Goal: Communication & Community: Answer question/provide support

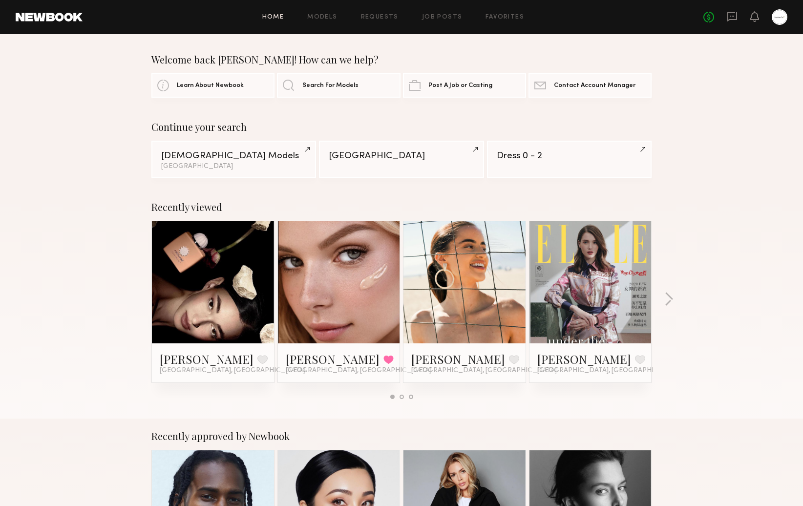
click at [746, 75] on div "Welcome back Stephanie! How can we help? Learn About Newbook Search For Models …" at bounding box center [401, 76] width 803 height 44
click at [732, 19] on icon at bounding box center [732, 16] width 10 height 9
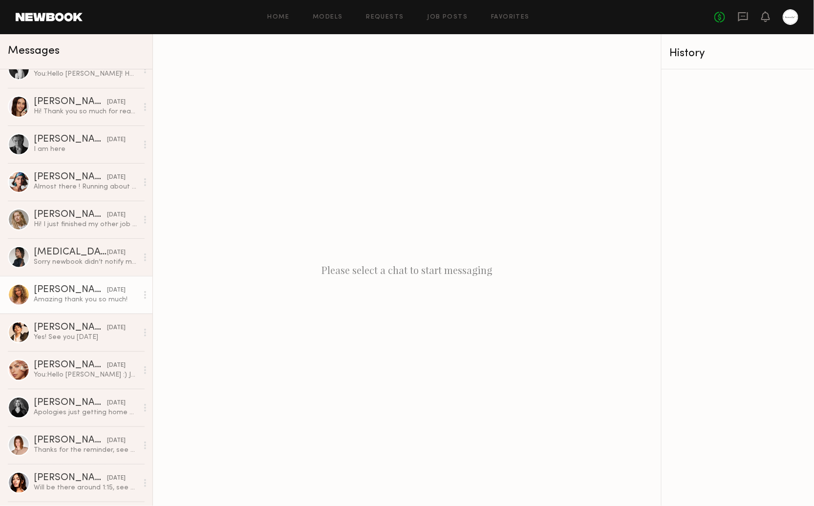
scroll to position [20, 0]
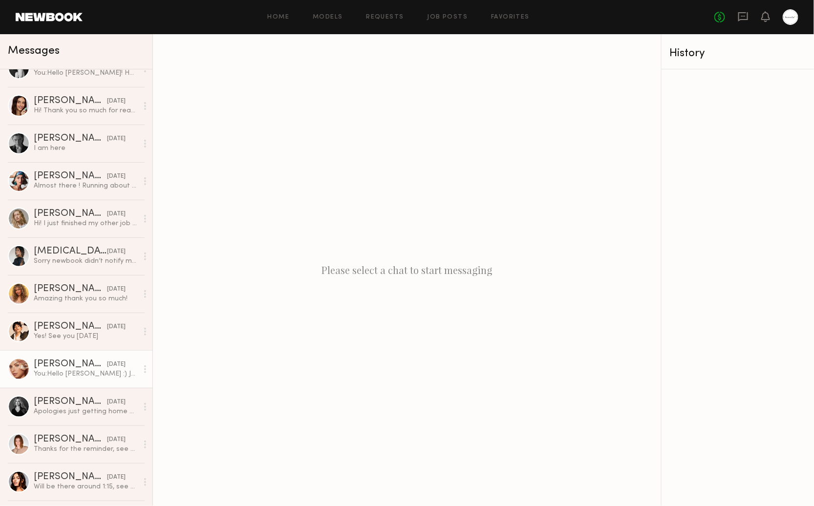
click at [99, 375] on div "You: Hello Madison :) Just a quick reminder that you're schedule for a casting …" at bounding box center [86, 373] width 104 height 9
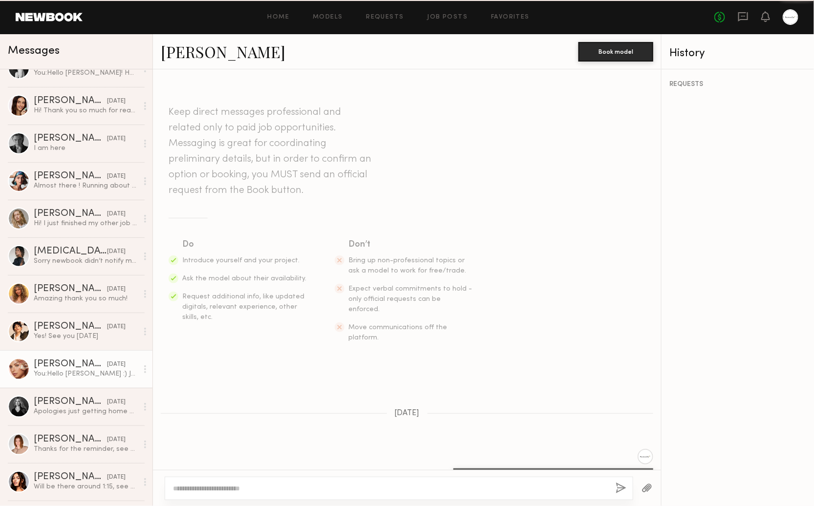
scroll to position [1191, 0]
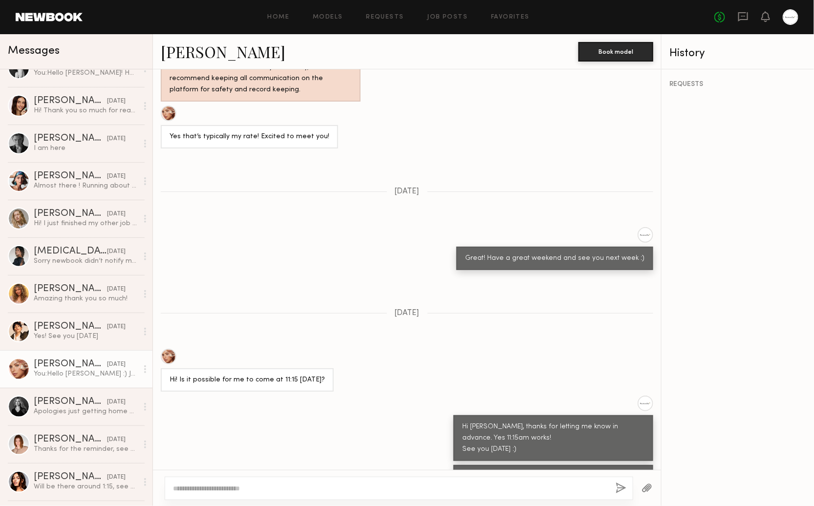
click at [191, 51] on link "Madison T." at bounding box center [223, 51] width 125 height 21
click at [775, 343] on div "REQUESTS" at bounding box center [737, 287] width 152 height 437
click at [786, 335] on div "REQUESTS" at bounding box center [737, 287] width 152 height 437
click at [217, 485] on textarea at bounding box center [390, 488] width 435 height 10
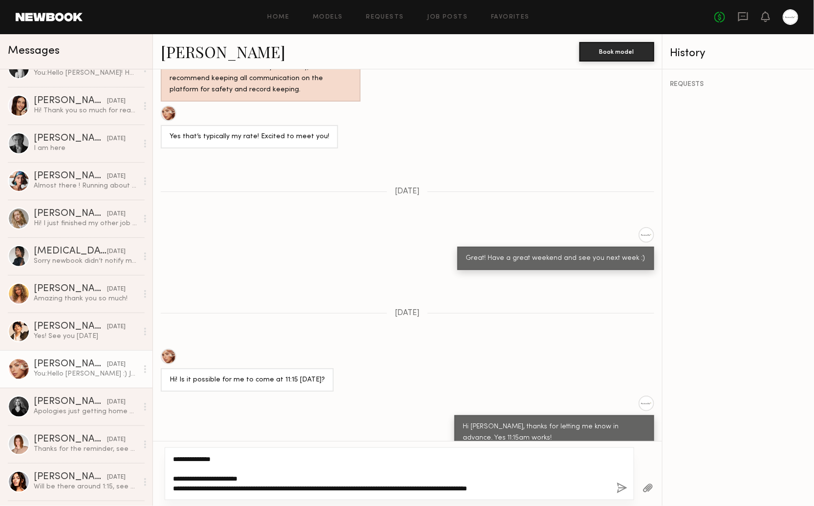
click at [545, 486] on textarea "**********" at bounding box center [391, 473] width 436 height 39
paste textarea "**********"
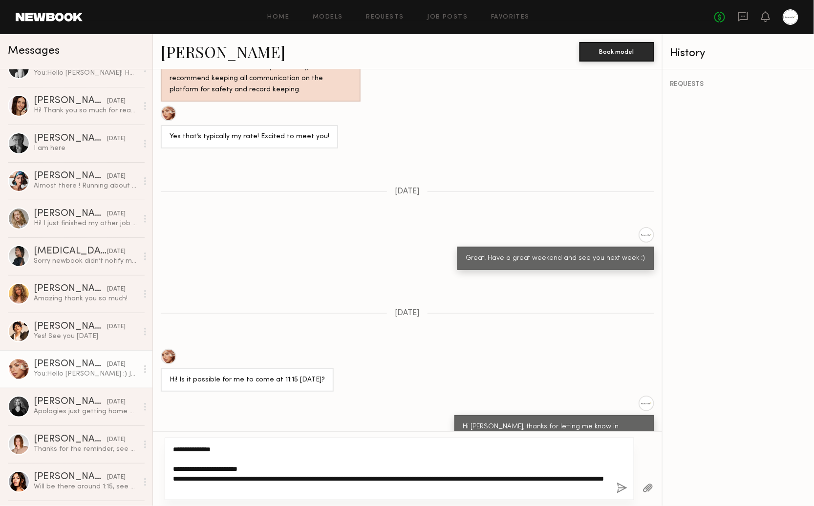
click at [552, 489] on textarea "**********" at bounding box center [391, 468] width 436 height 49
type textarea "**********"
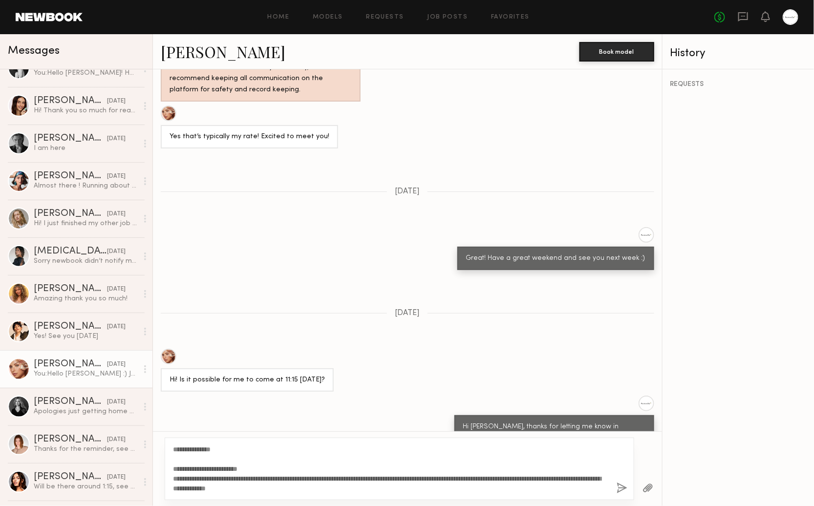
click at [620, 489] on button "button" at bounding box center [621, 488] width 11 height 12
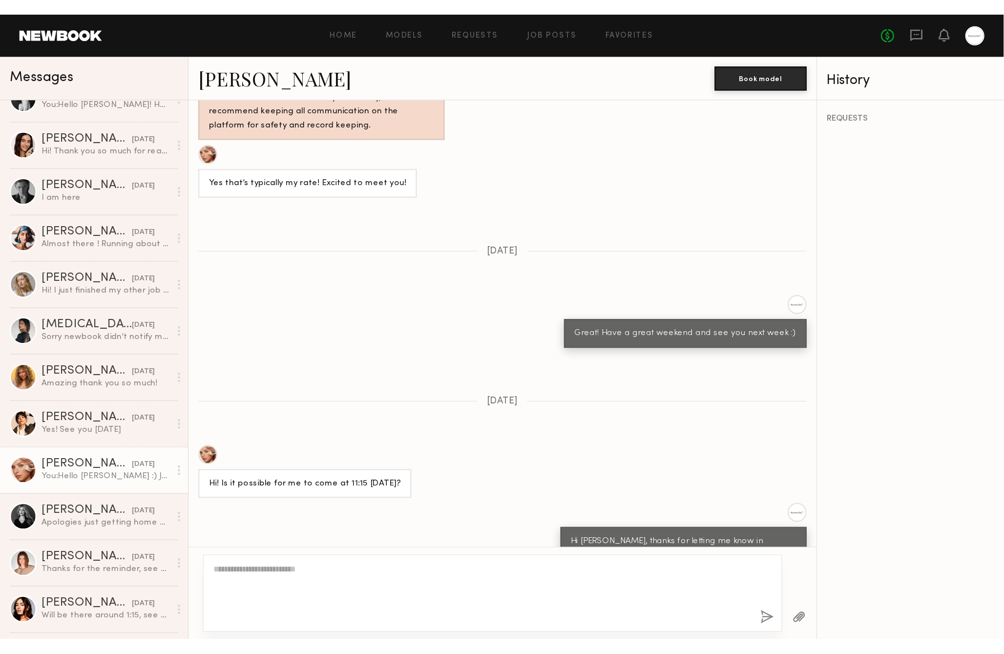
scroll to position [0, 0]
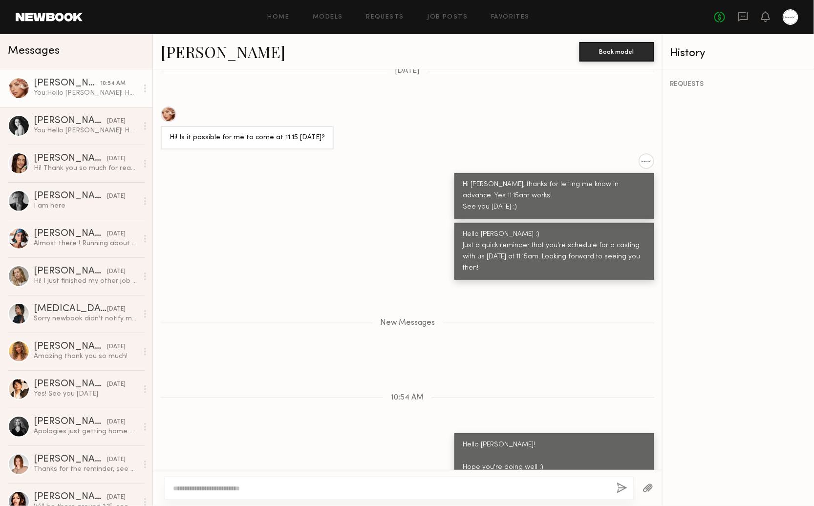
click at [750, 227] on div "REQUESTS" at bounding box center [738, 287] width 152 height 437
click at [709, 255] on div "REQUESTS" at bounding box center [738, 287] width 152 height 437
click at [463, 440] on div "Hello Madison! Hope you're doing well :) Sept 15, 17 & 22 are the definite shoo…" at bounding box center [554, 479] width 182 height 79
drag, startPoint x: 449, startPoint y: 380, endPoint x: 517, endPoint y: 448, distance: 95.7
click at [517, 448] on div "Hello Madison! Hope you're doing well :) Sept 15, 17 & 22 are the definite shoo…" at bounding box center [554, 478] width 200 height 91
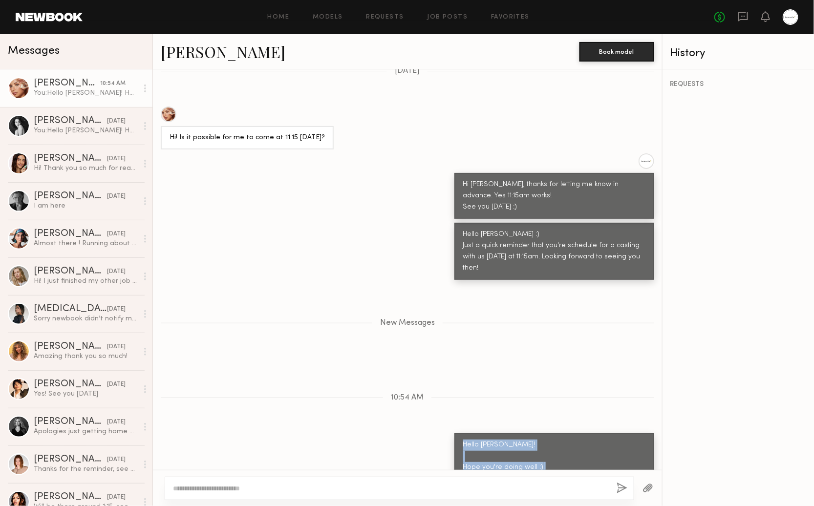
copy div "Hello Madison! Hope you're doing well :) Sept 15, 17 & 22 are the definite shoo…"
click at [733, 389] on div "REQUESTS" at bounding box center [738, 287] width 152 height 437
click at [588, 347] on div "Keep direct messages professional and related only to paid job opportunities. M…" at bounding box center [407, 269] width 509 height 400
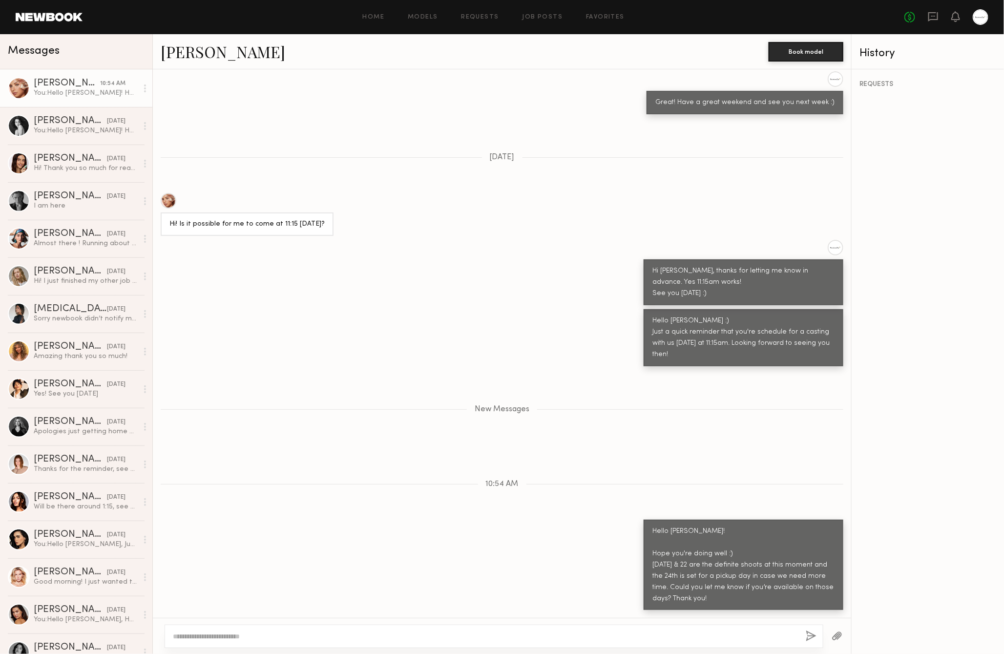
scroll to position [1285, 0]
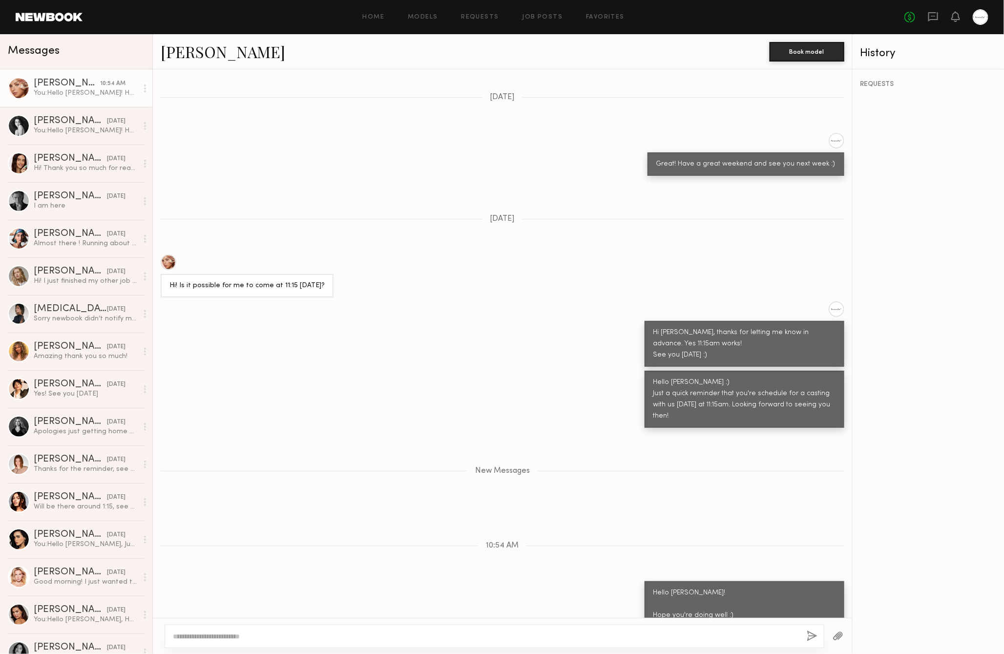
click at [481, 154] on div "Keep direct messages professional and related only to paid job opportunities. M…" at bounding box center [502, 343] width 699 height 548
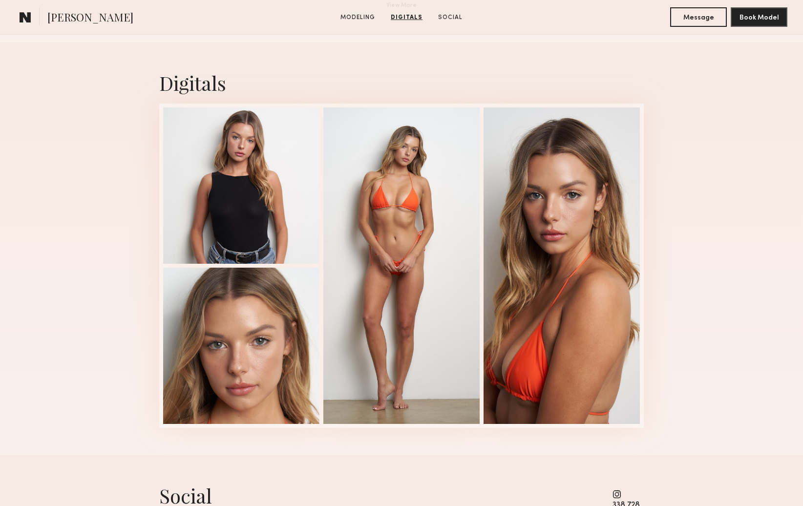
scroll to position [933, 0]
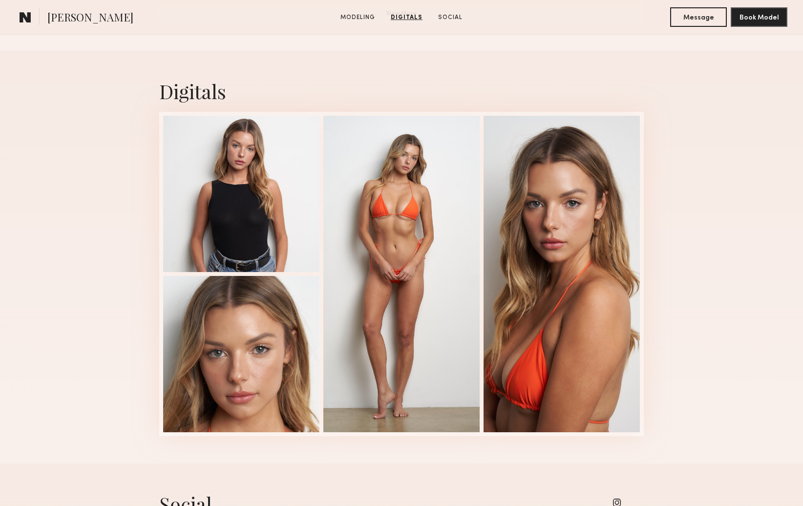
click at [685, 158] on div "Digitals 1 of 4" at bounding box center [401, 257] width 803 height 413
click at [717, 146] on div "Digitals 1 of 4" at bounding box center [401, 257] width 803 height 413
click at [713, 172] on div "Digitals 1 of 4" at bounding box center [401, 257] width 803 height 413
click at [723, 148] on div "Digitals 1 of 4" at bounding box center [401, 257] width 803 height 413
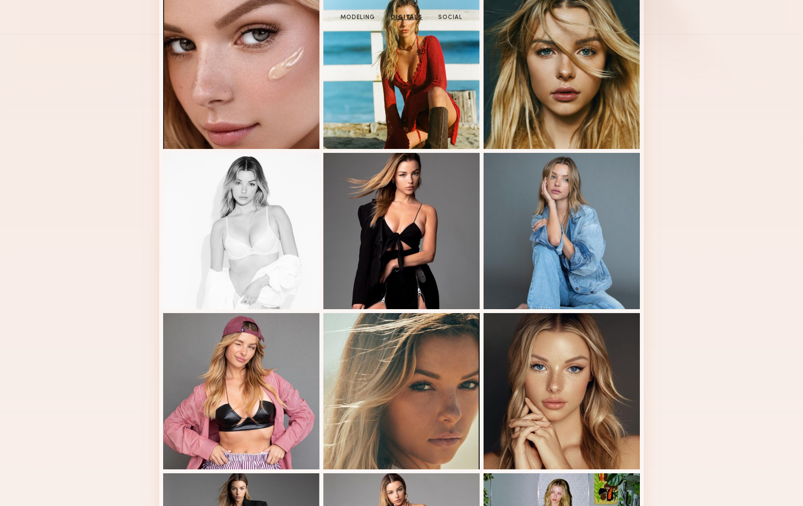
scroll to position [0, 0]
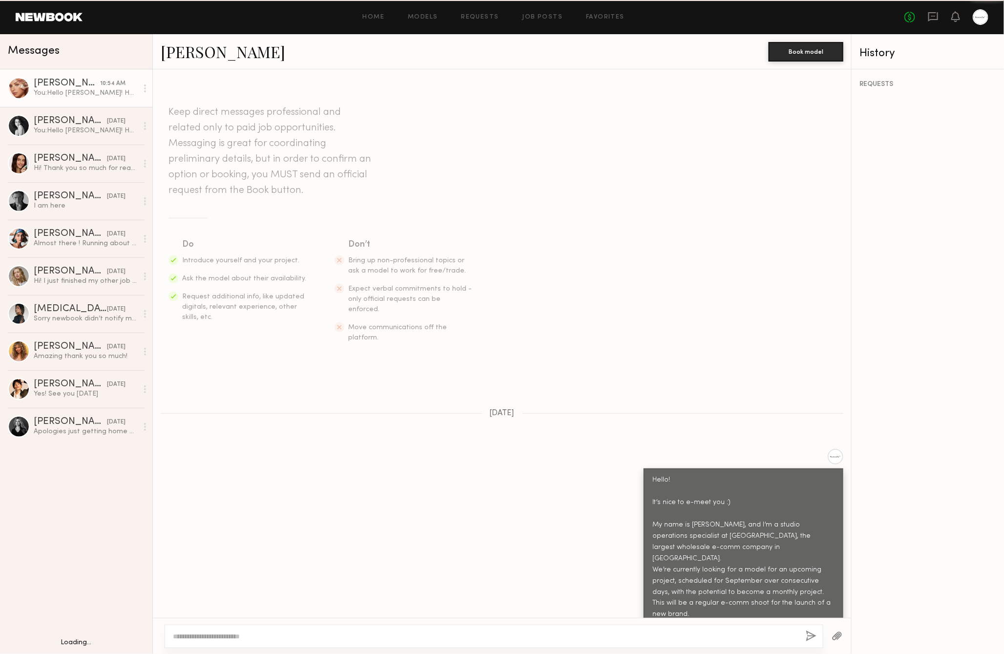
scroll to position [1212, 0]
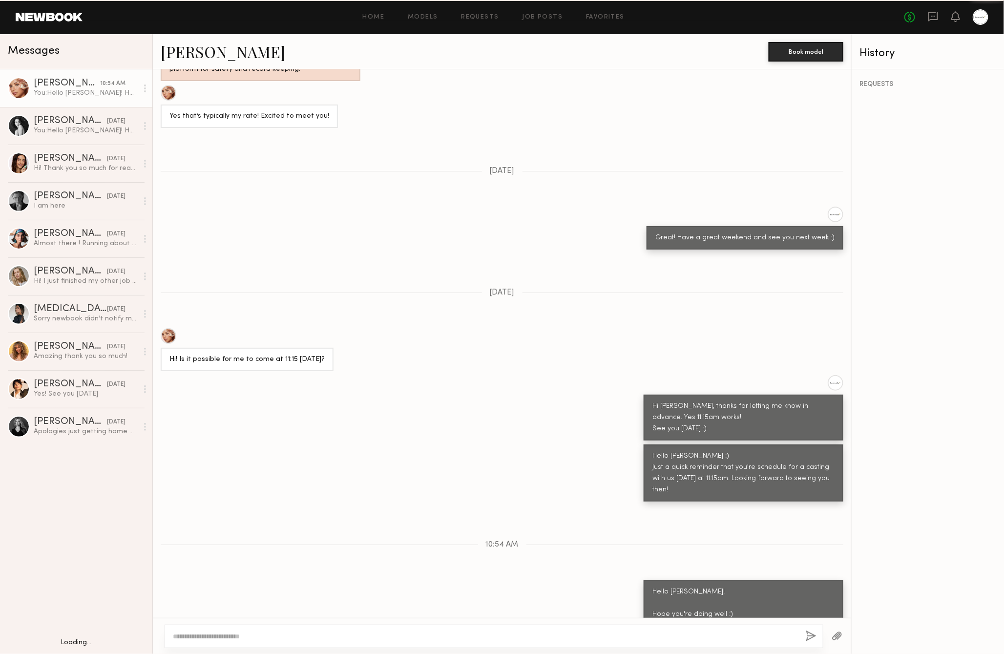
click at [914, 376] on div "REQUESTS" at bounding box center [928, 361] width 152 height 585
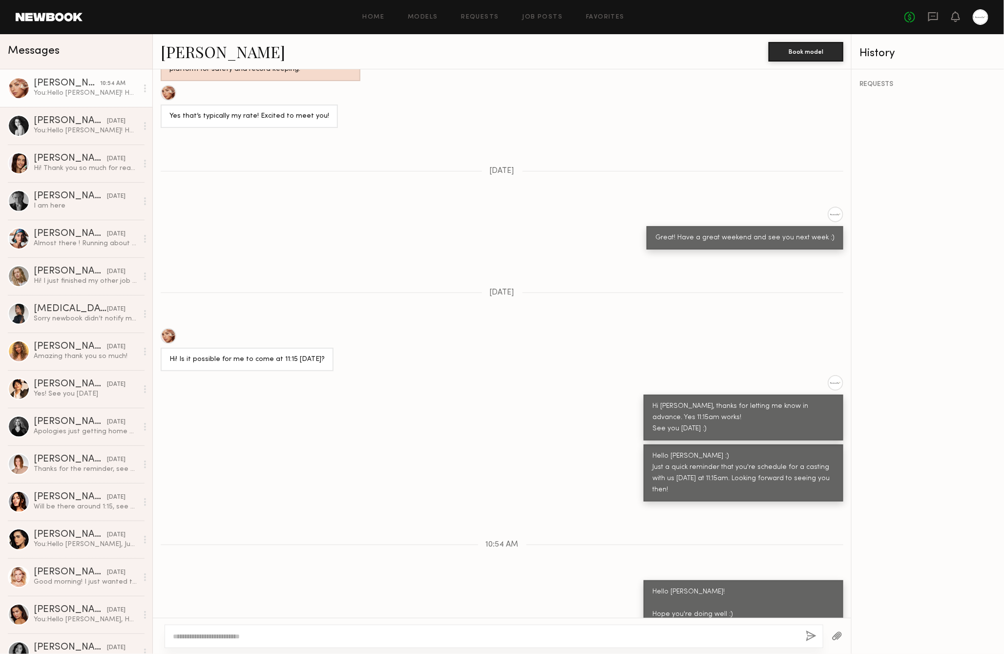
scroll to position [1211, 0]
